Goal: Task Accomplishment & Management: Use online tool/utility

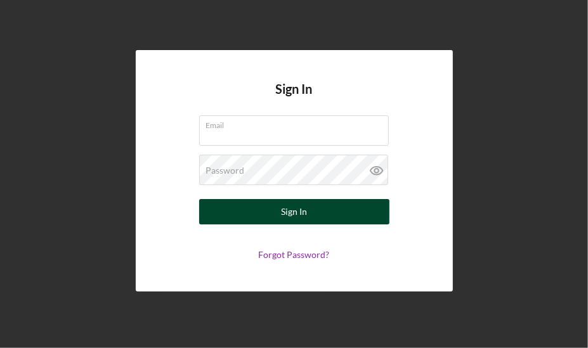
type input "[EMAIL_ADDRESS][DOMAIN_NAME]"
click at [305, 215] on div "Sign In" at bounding box center [294, 211] width 26 height 25
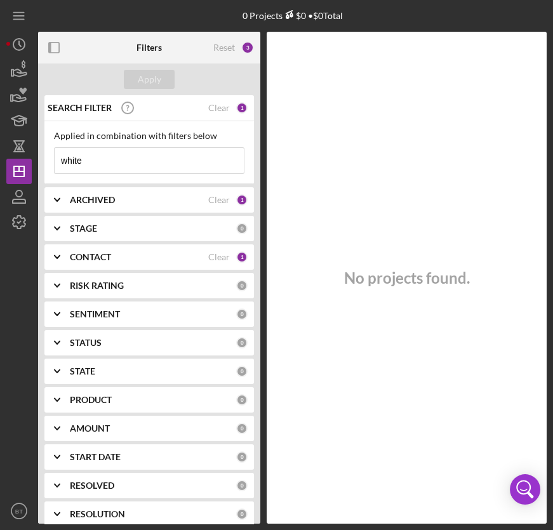
click at [88, 155] on input "white" at bounding box center [149, 160] width 189 height 25
drag, startPoint x: 91, startPoint y: 162, endPoint x: 31, endPoint y: 167, distance: 59.9
click at [31, 167] on div "0 Projects $0 • $0 Total white Filters Reset 3 Apply SEARCH FILTER Clear 1 Appl…" at bounding box center [276, 261] width 540 height 523
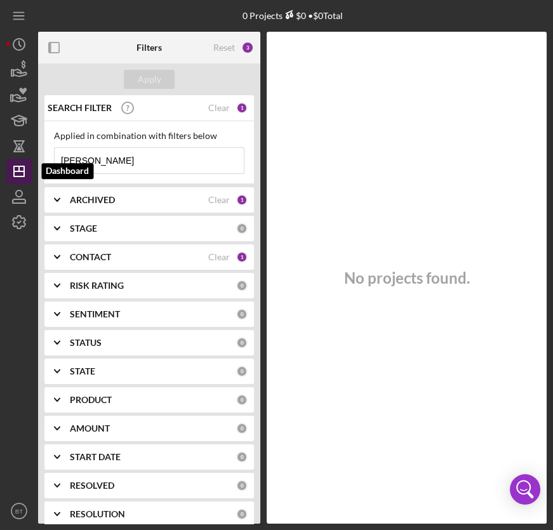
type input "[PERSON_NAME]"
click at [20, 182] on icon "Icon/Dashboard" at bounding box center [19, 171] width 32 height 32
click at [16, 169] on icon "Icon/Dashboard" at bounding box center [19, 171] width 32 height 32
click at [233, 44] on div "Reset" at bounding box center [224, 48] width 22 height 10
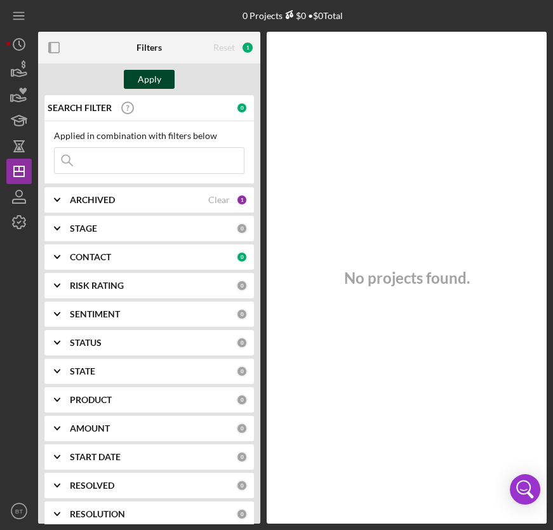
click at [154, 75] on div "Apply" at bounding box center [149, 79] width 23 height 19
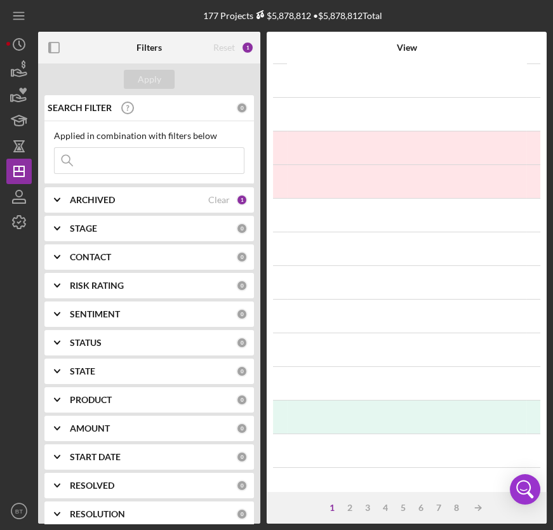
click at [69, 197] on icon "Icon/Expander" at bounding box center [57, 200] width 32 height 32
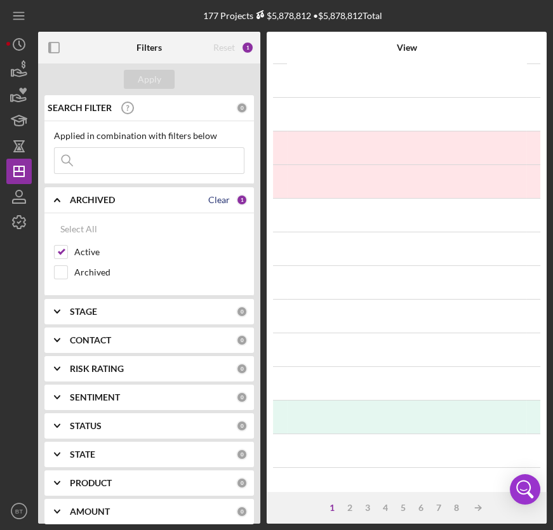
click at [208, 200] on div "Clear" at bounding box center [219, 200] width 22 height 10
checkbox input "false"
click at [154, 84] on div "Apply" at bounding box center [149, 79] width 23 height 19
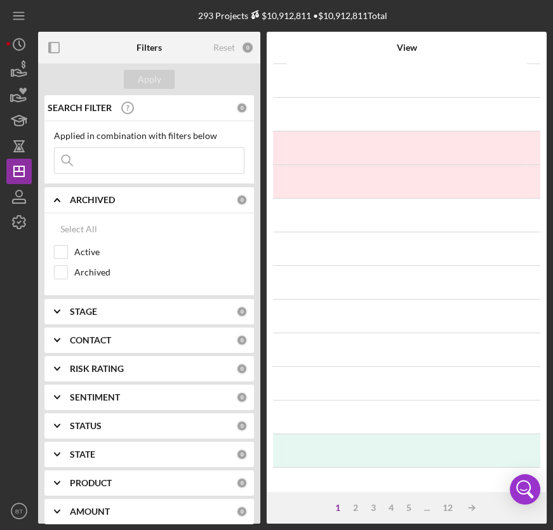
click at [94, 155] on input at bounding box center [149, 160] width 189 height 25
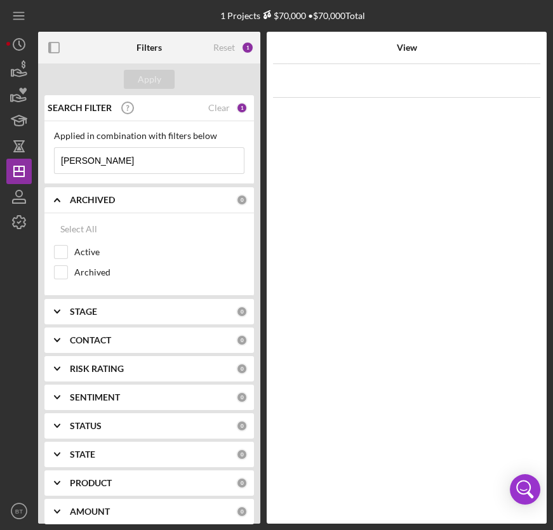
drag, startPoint x: 63, startPoint y: 160, endPoint x: 37, endPoint y: 162, distance: 26.1
click at [38, 162] on div "SEARCH FILTER Clear 1 Applied in combination with filters below [PERSON_NAME] I…" at bounding box center [149, 309] width 222 height 428
drag, startPoint x: 58, startPoint y: 160, endPoint x: 41, endPoint y: 160, distance: 16.5
click at [41, 160] on div "SEARCH FILTER Clear 1 Applied in combination with filters below [PERSON_NAME] I…" at bounding box center [149, 309] width 222 height 428
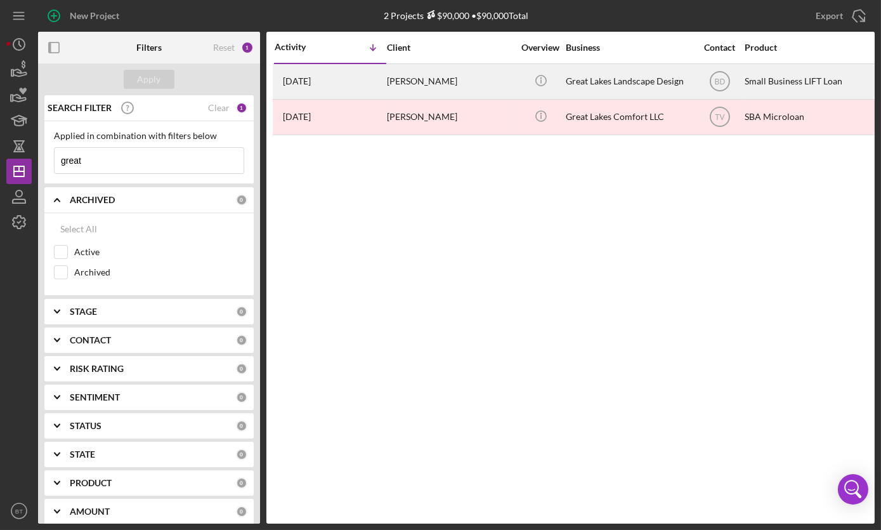
type input "great"
click at [587, 75] on div "Great Lakes Landscape Design" at bounding box center [629, 82] width 127 height 34
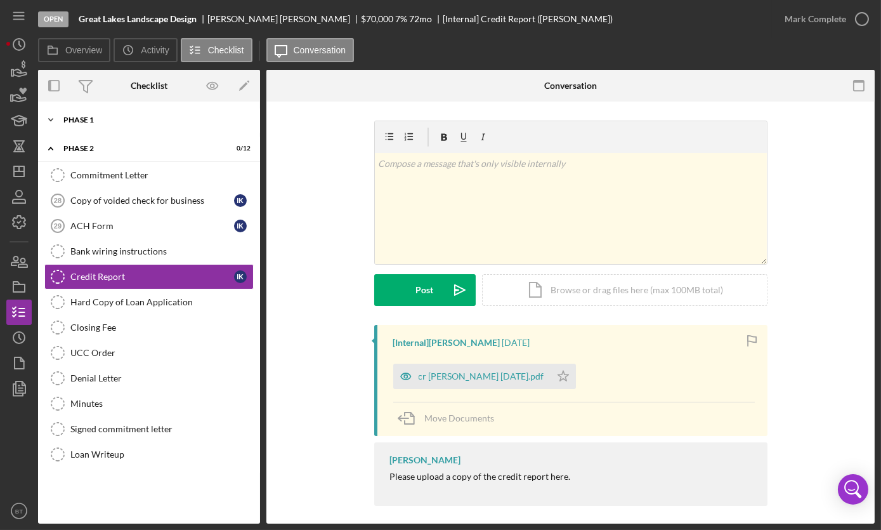
click at [87, 126] on div "Icon/Expander Phase 1 5 / 33" at bounding box center [149, 119] width 222 height 25
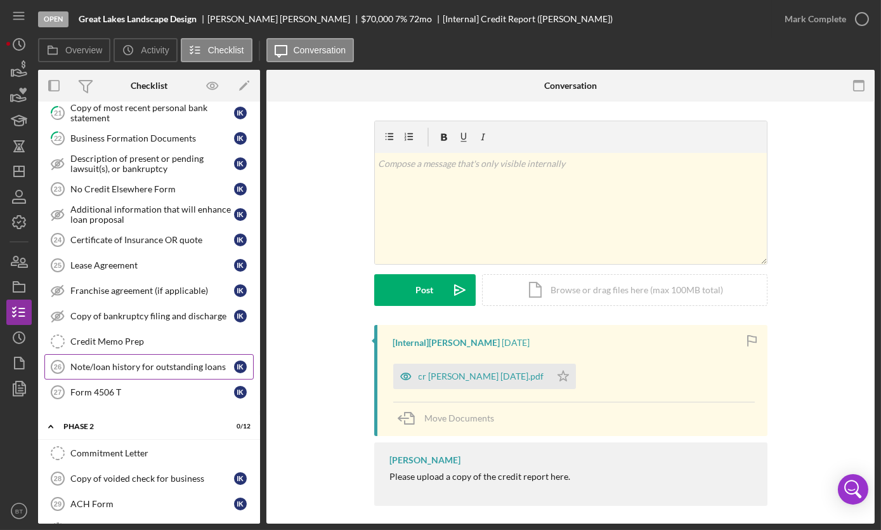
scroll to position [577, 0]
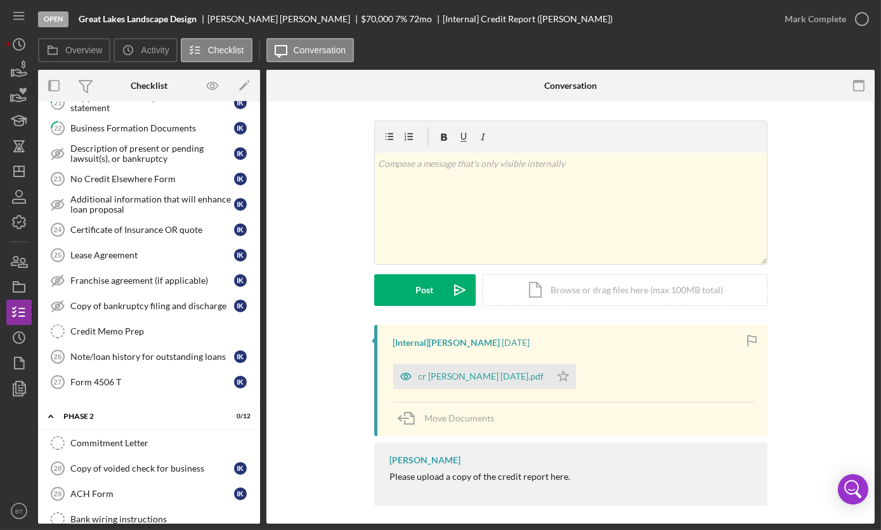
click at [348, 216] on div "v Color teal Color pink Remove color Add row above Add row below Add column bef…" at bounding box center [570, 223] width 570 height 204
click at [193, 200] on div "Additional information that will enhance loan proposal" at bounding box center [152, 204] width 164 height 20
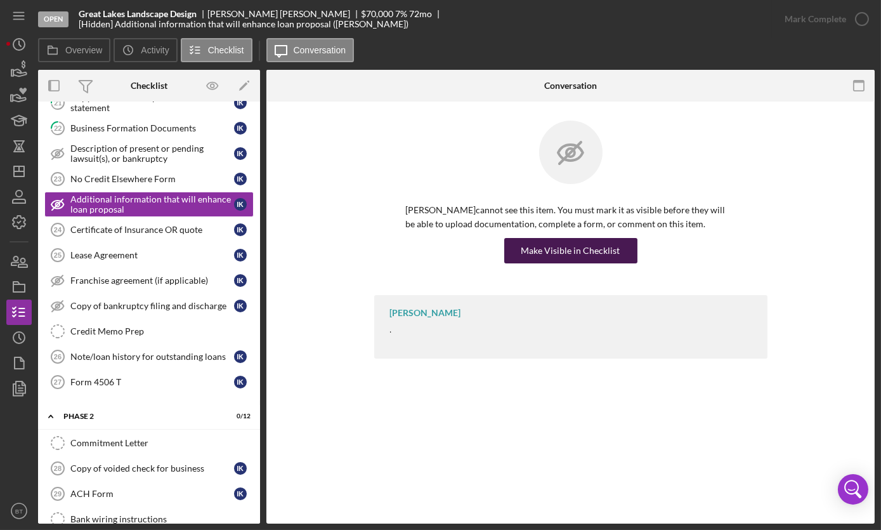
click at [586, 258] on div "Make Visible in Checklist" at bounding box center [570, 250] width 99 height 25
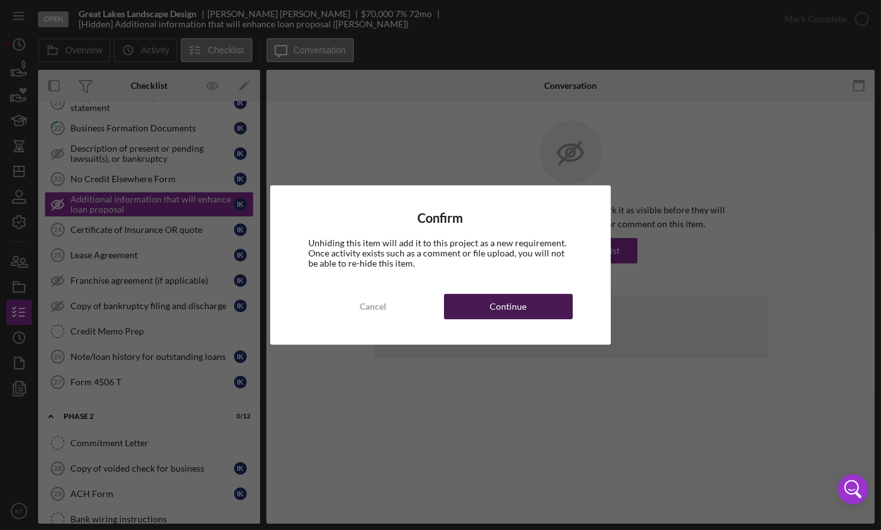
click at [519, 301] on div "Continue" at bounding box center [508, 306] width 37 height 25
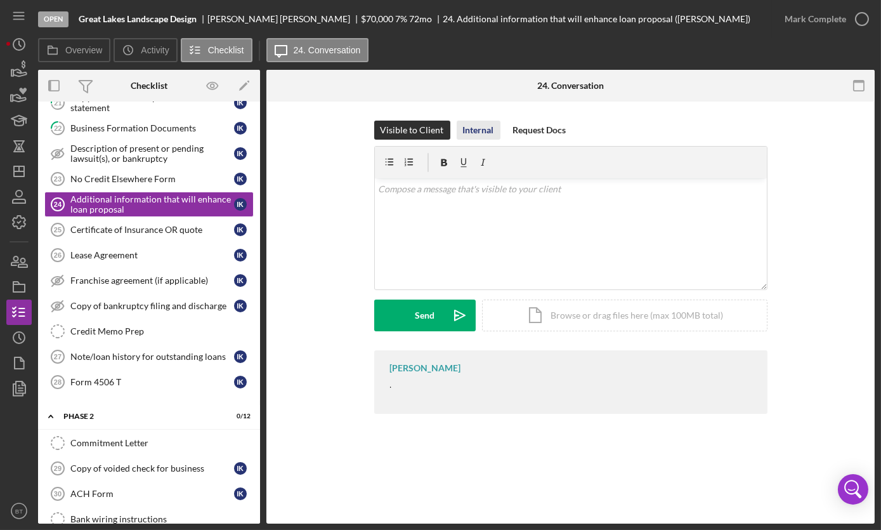
click at [485, 131] on div "Internal" at bounding box center [478, 130] width 31 height 19
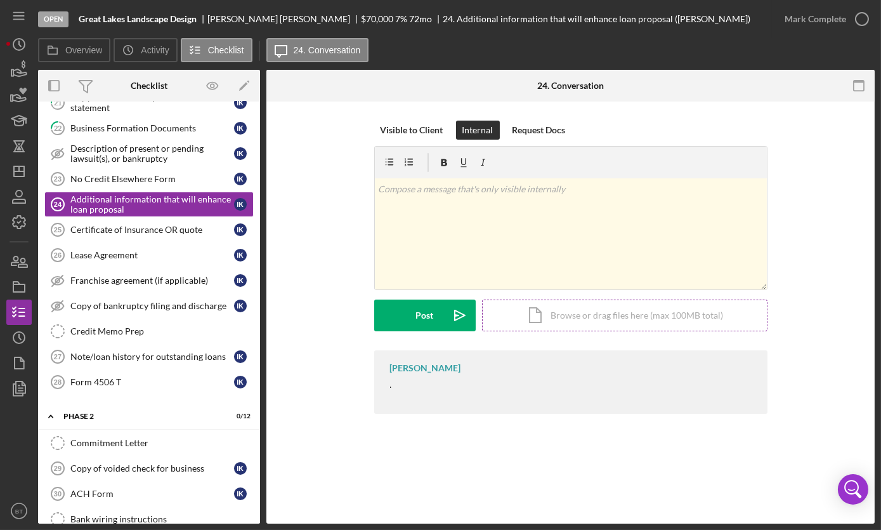
click at [532, 317] on div "Icon/Document Browse or drag files here (max 100MB total) Tap to choose files o…" at bounding box center [624, 315] width 285 height 32
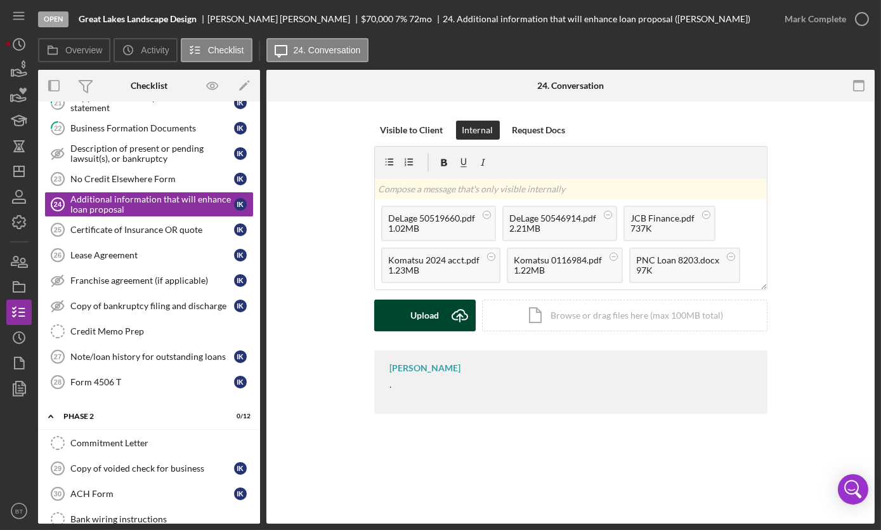
click at [425, 318] on div "Upload" at bounding box center [424, 315] width 29 height 32
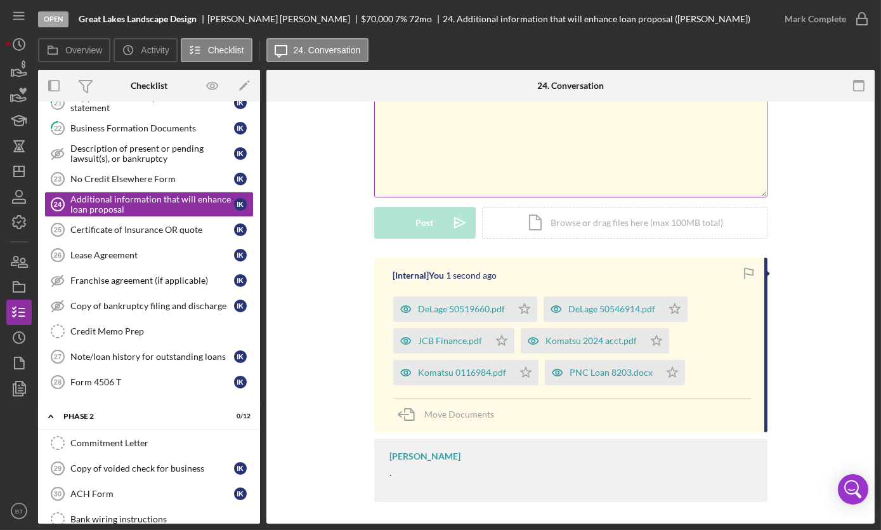
scroll to position [96, 0]
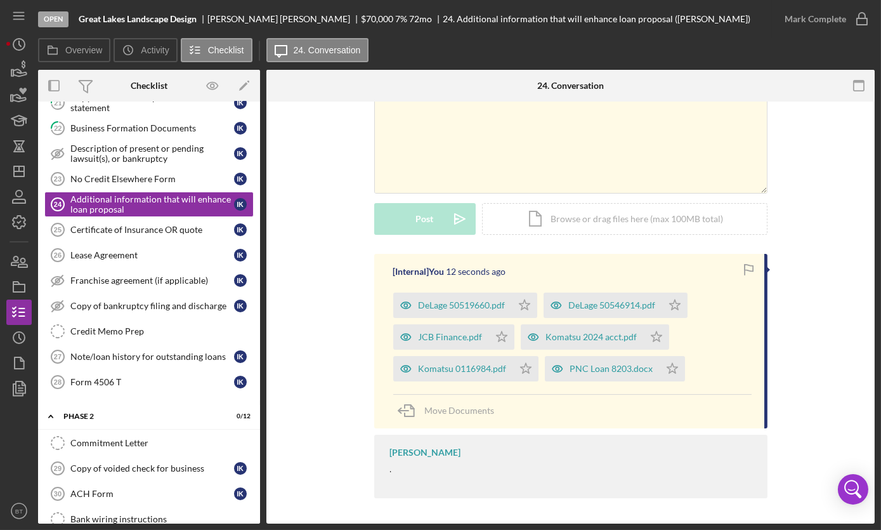
click at [316, 265] on div "[Internal] You 12 seconds ago DeLage 50519660.pdf Icon/Star DeLage 50546914.pdf…" at bounding box center [570, 379] width 570 height 251
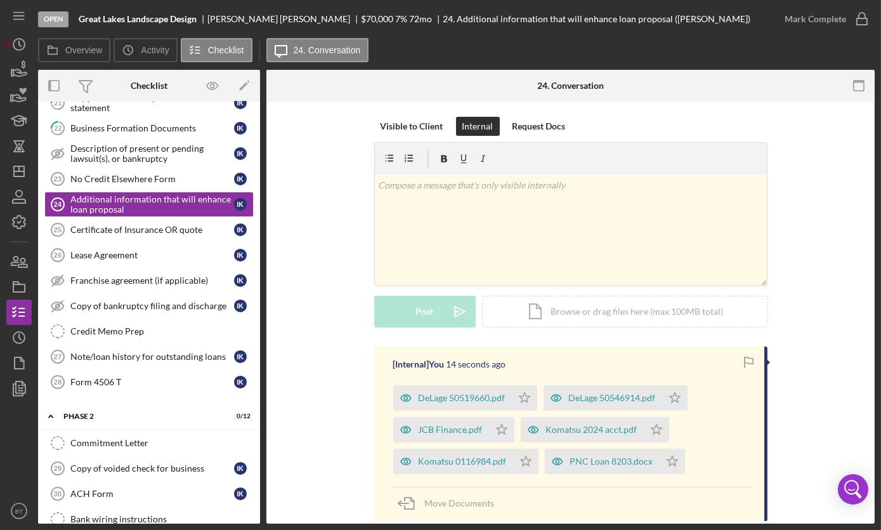
scroll to position [0, 0]
